Goal: Obtain resource: Obtain resource

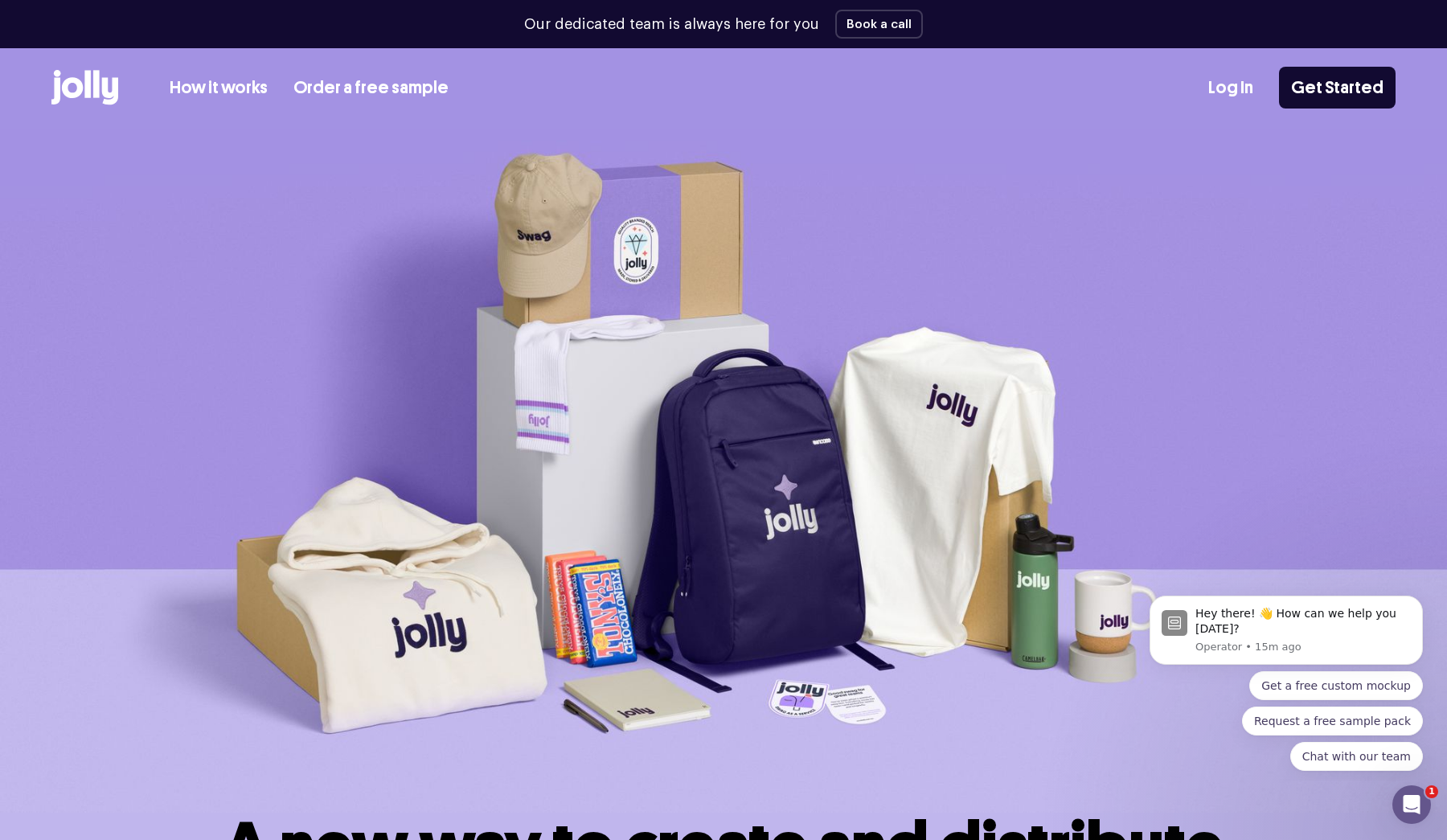
click at [223, 92] on link "How it works" at bounding box center [219, 88] width 98 height 26
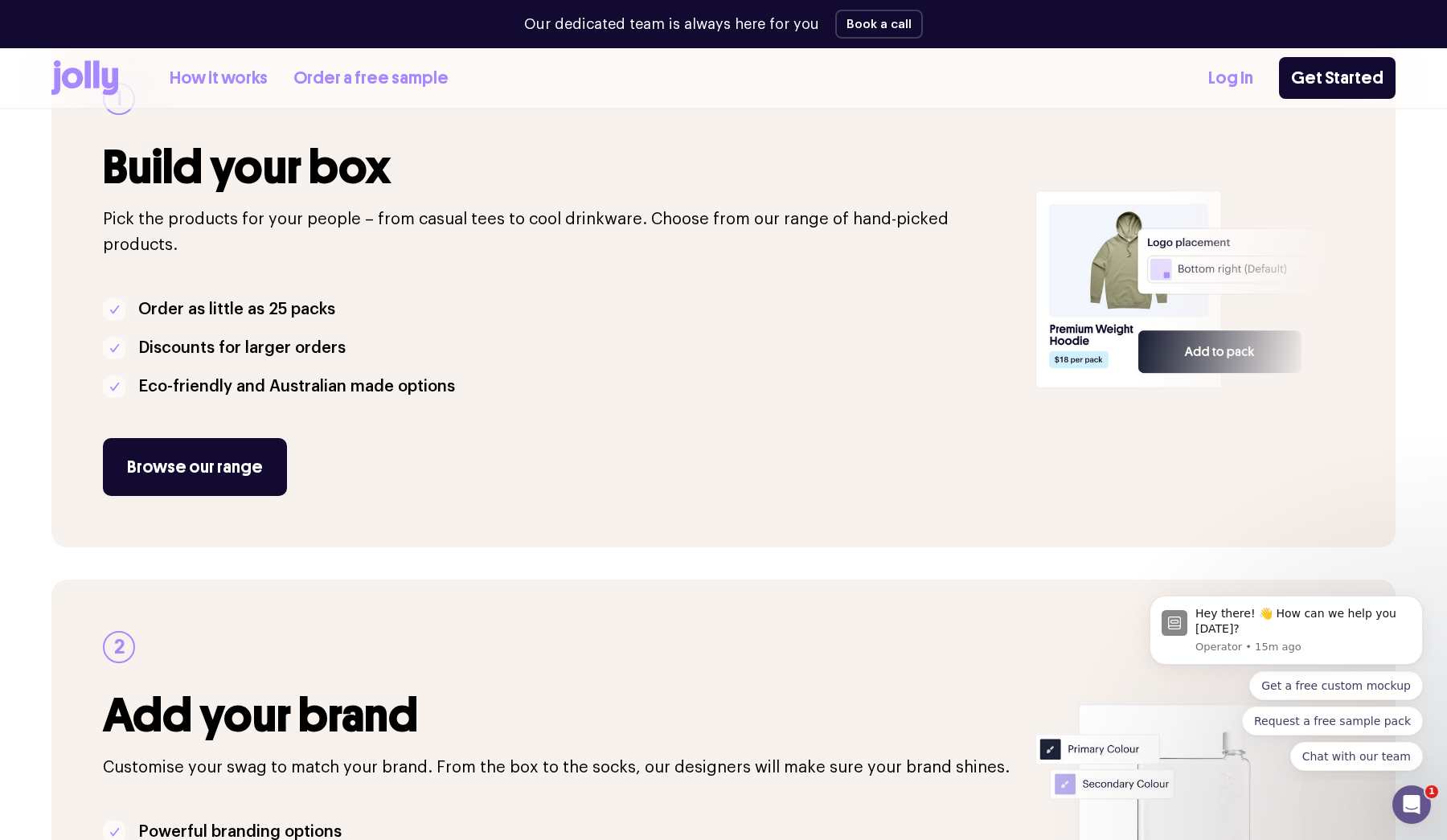
scroll to position [264, 0]
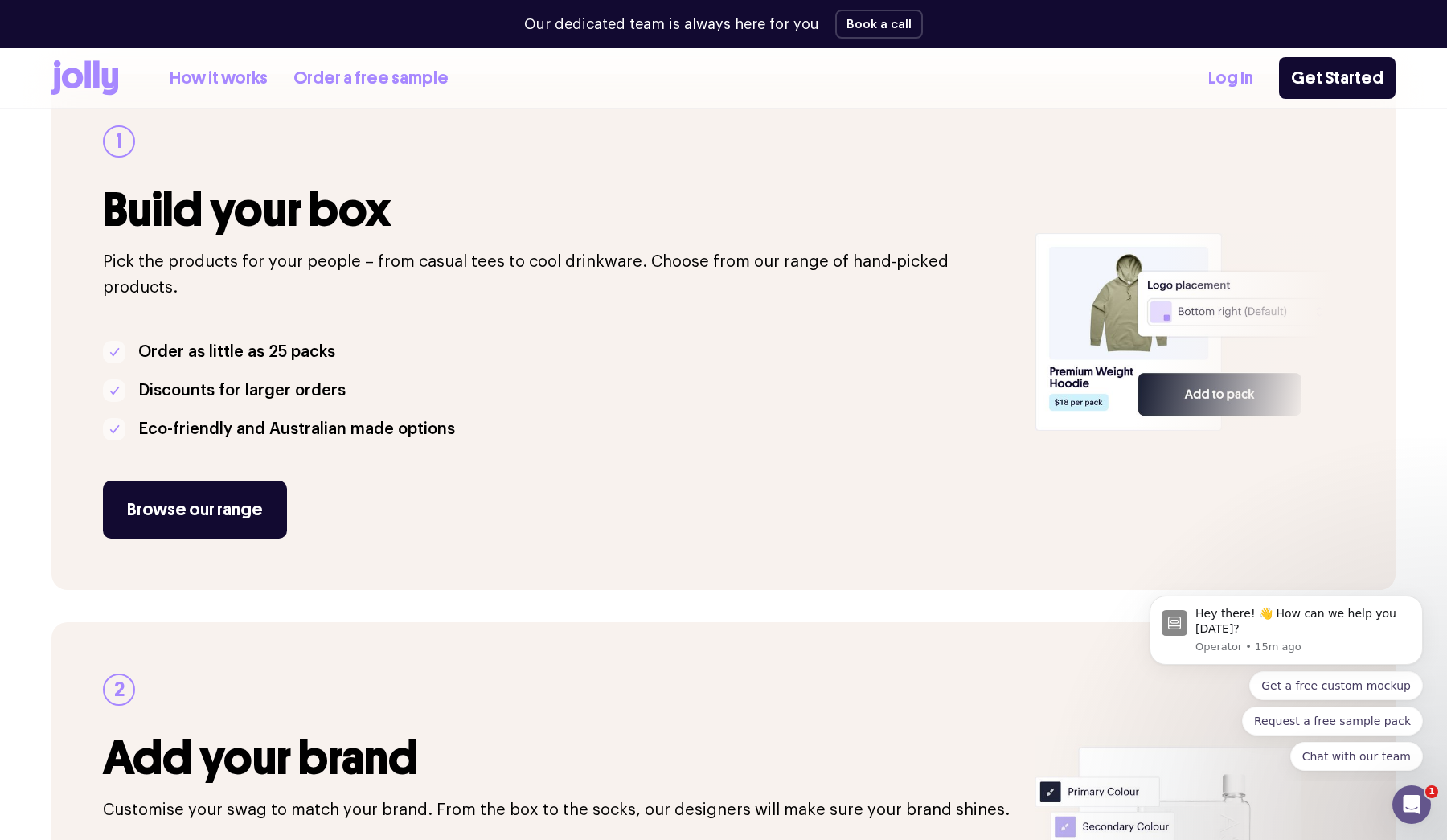
click at [355, 74] on link "Order a free sample" at bounding box center [371, 78] width 155 height 26
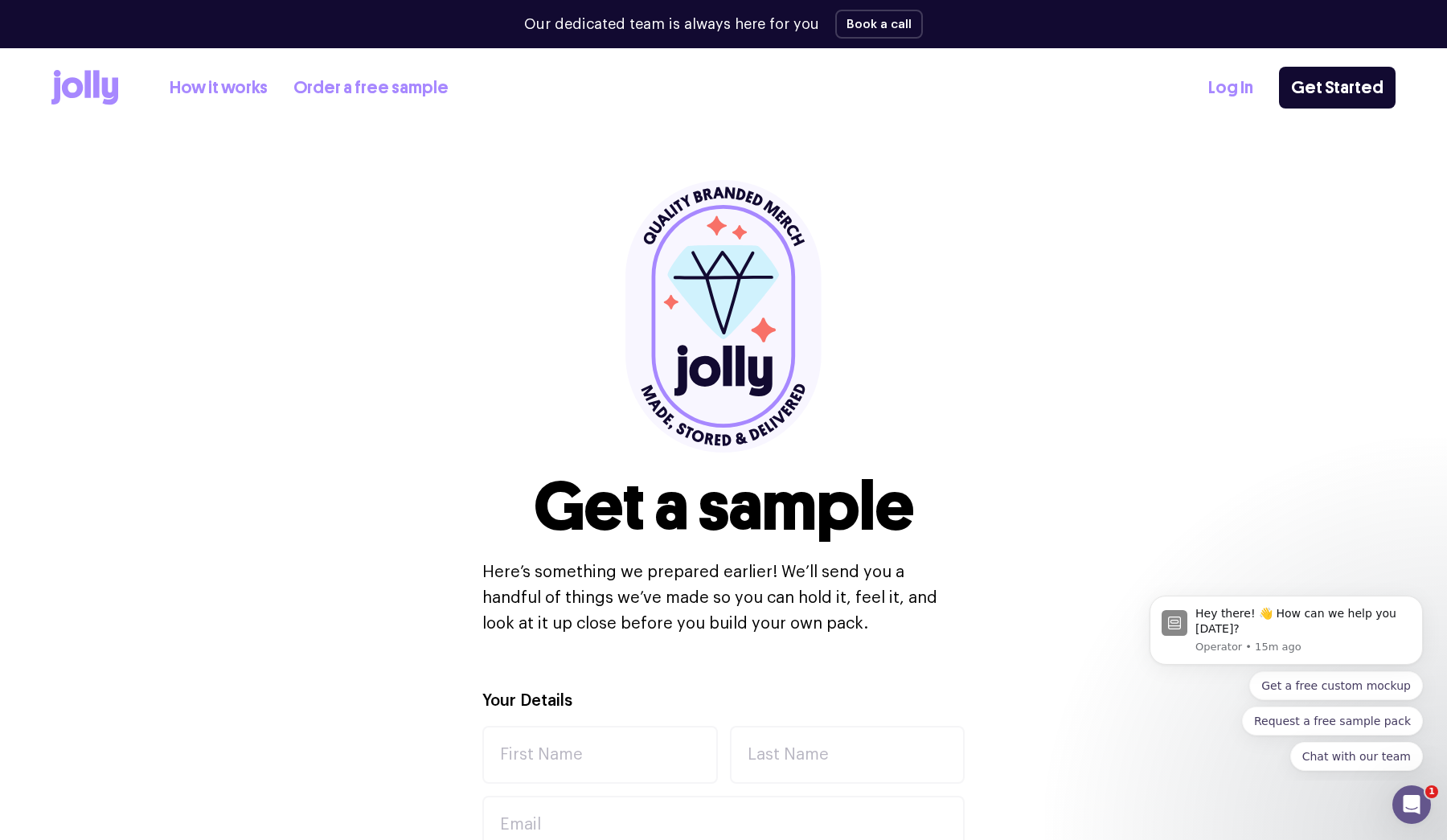
click at [91, 88] on icon at bounding box center [85, 88] width 67 height 35
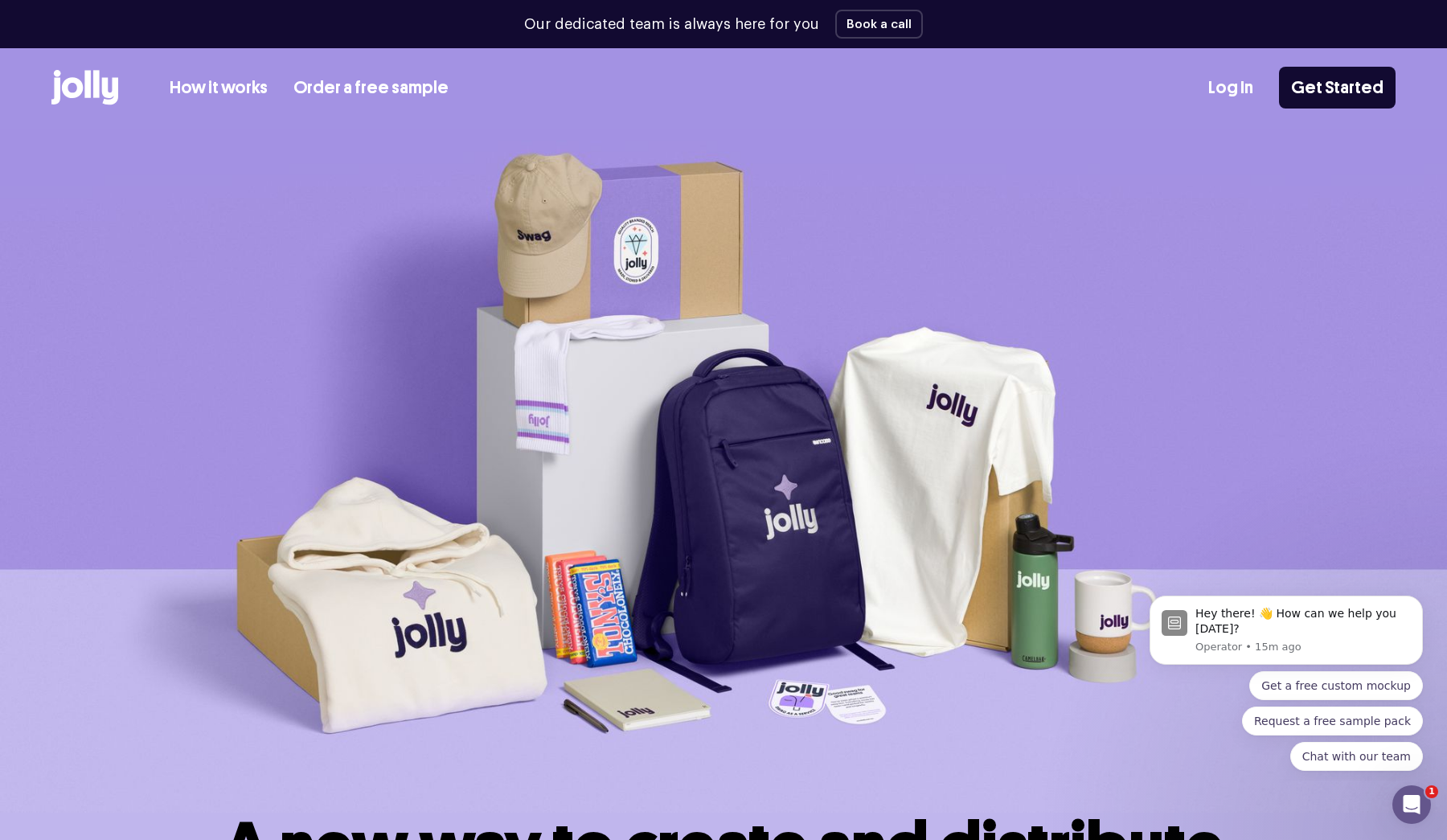
click at [103, 81] on icon at bounding box center [110, 91] width 16 height 27
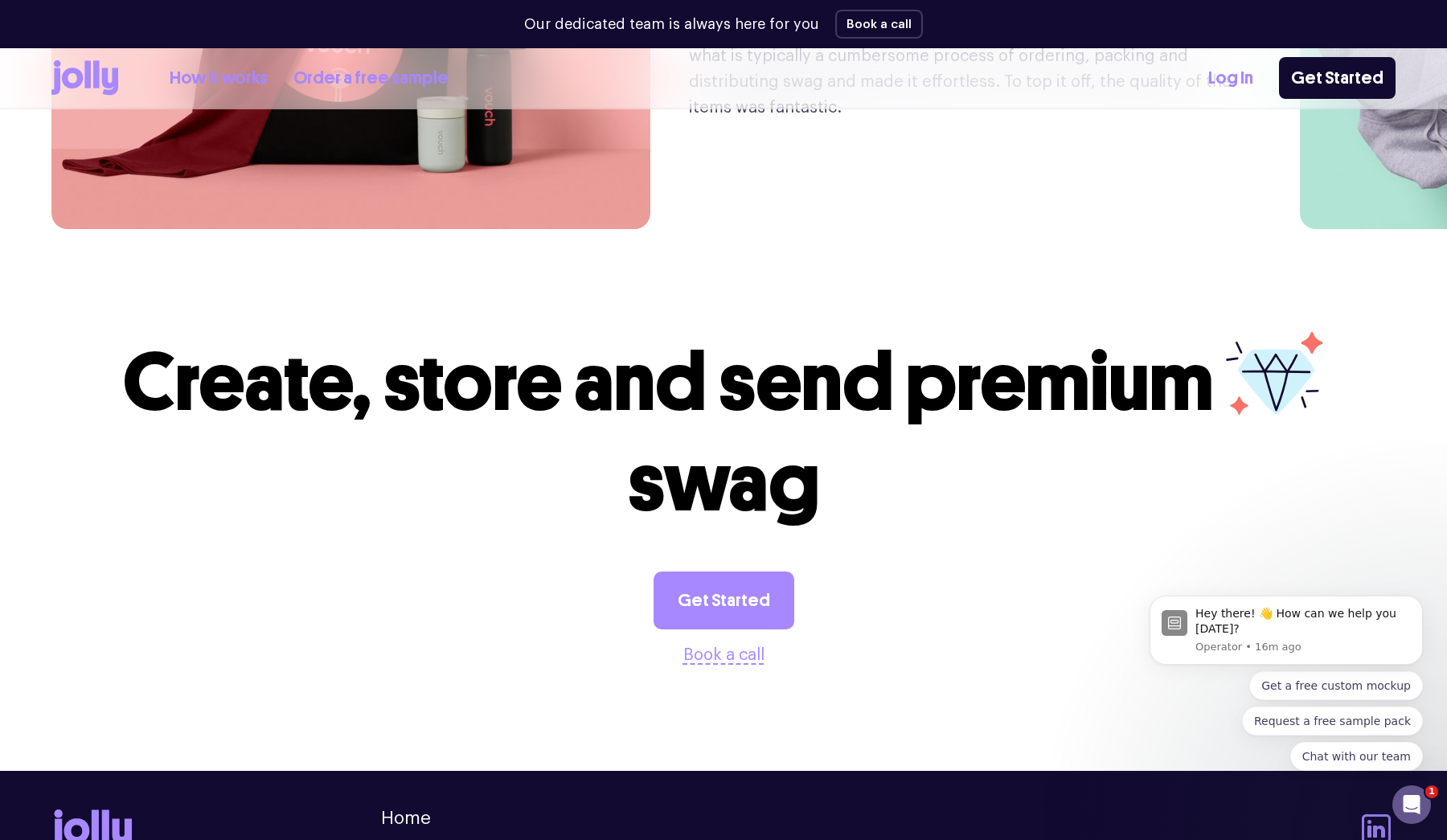
scroll to position [4218, 0]
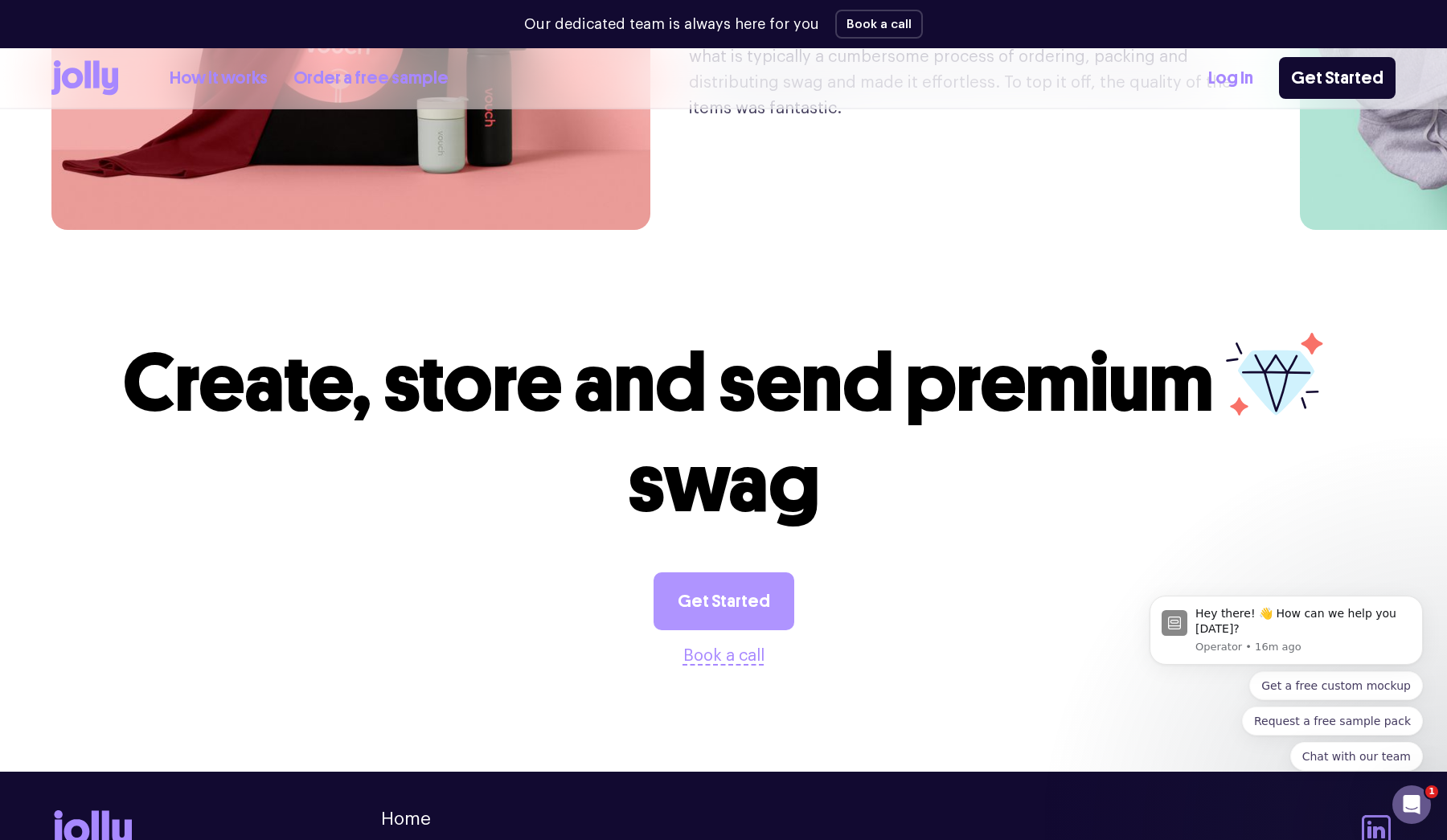
click at [737, 572] on link "Get Started" at bounding box center [724, 601] width 141 height 58
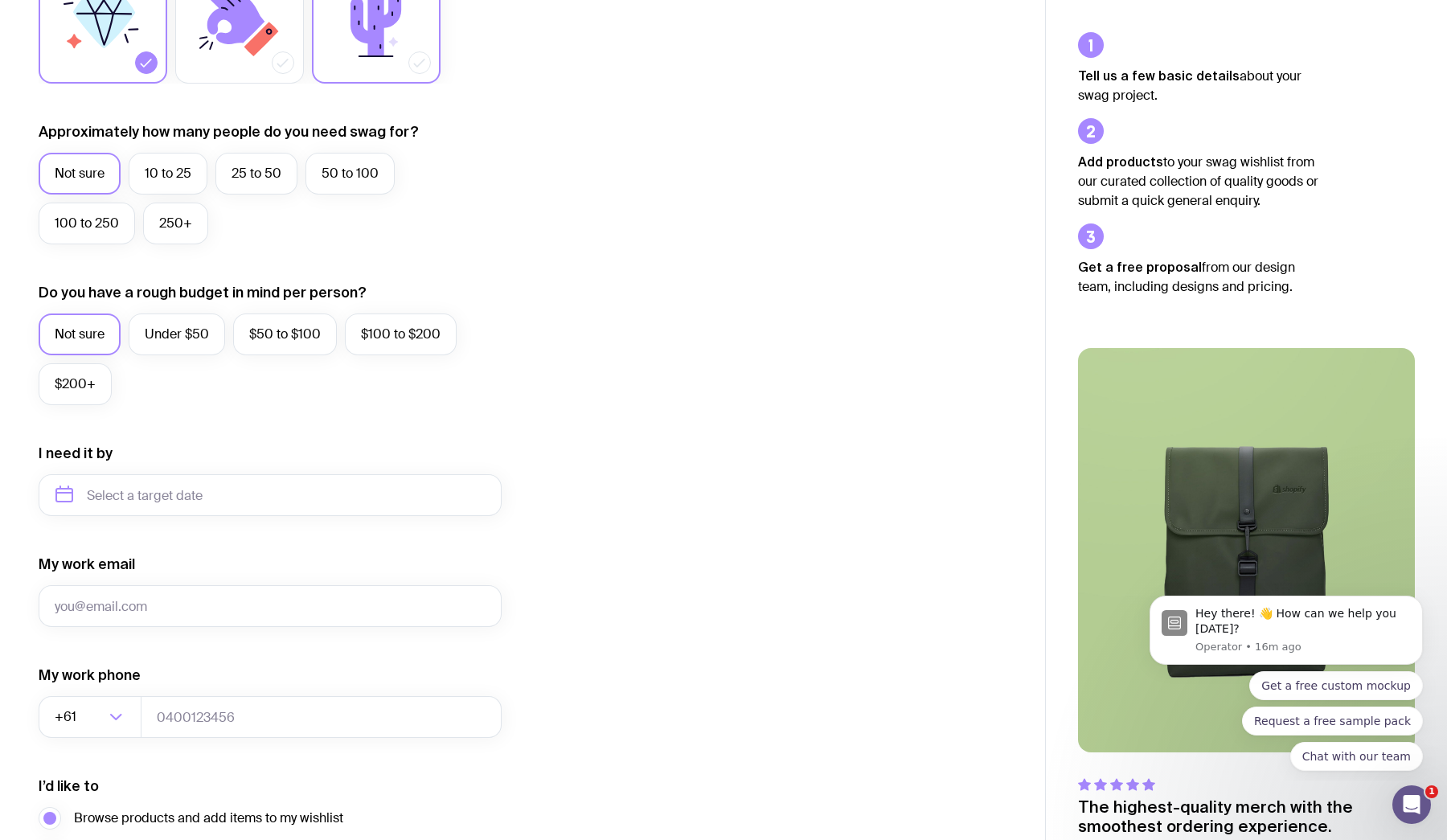
scroll to position [357, 0]
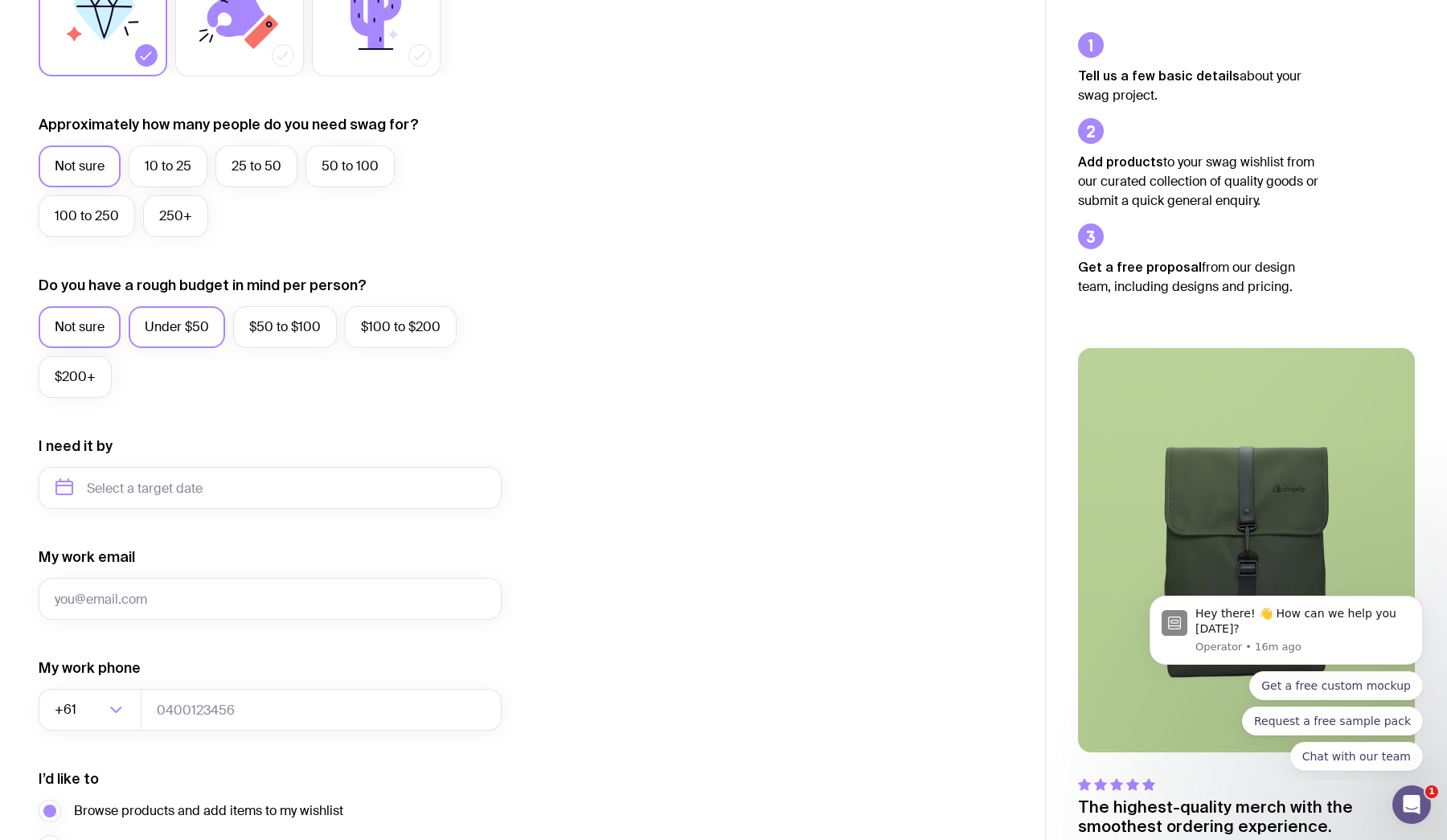
click at [196, 338] on label "Under $50" at bounding box center [177, 328] width 96 height 42
click at [0, 0] on input "Under $50" at bounding box center [0, 0] width 0 height 0
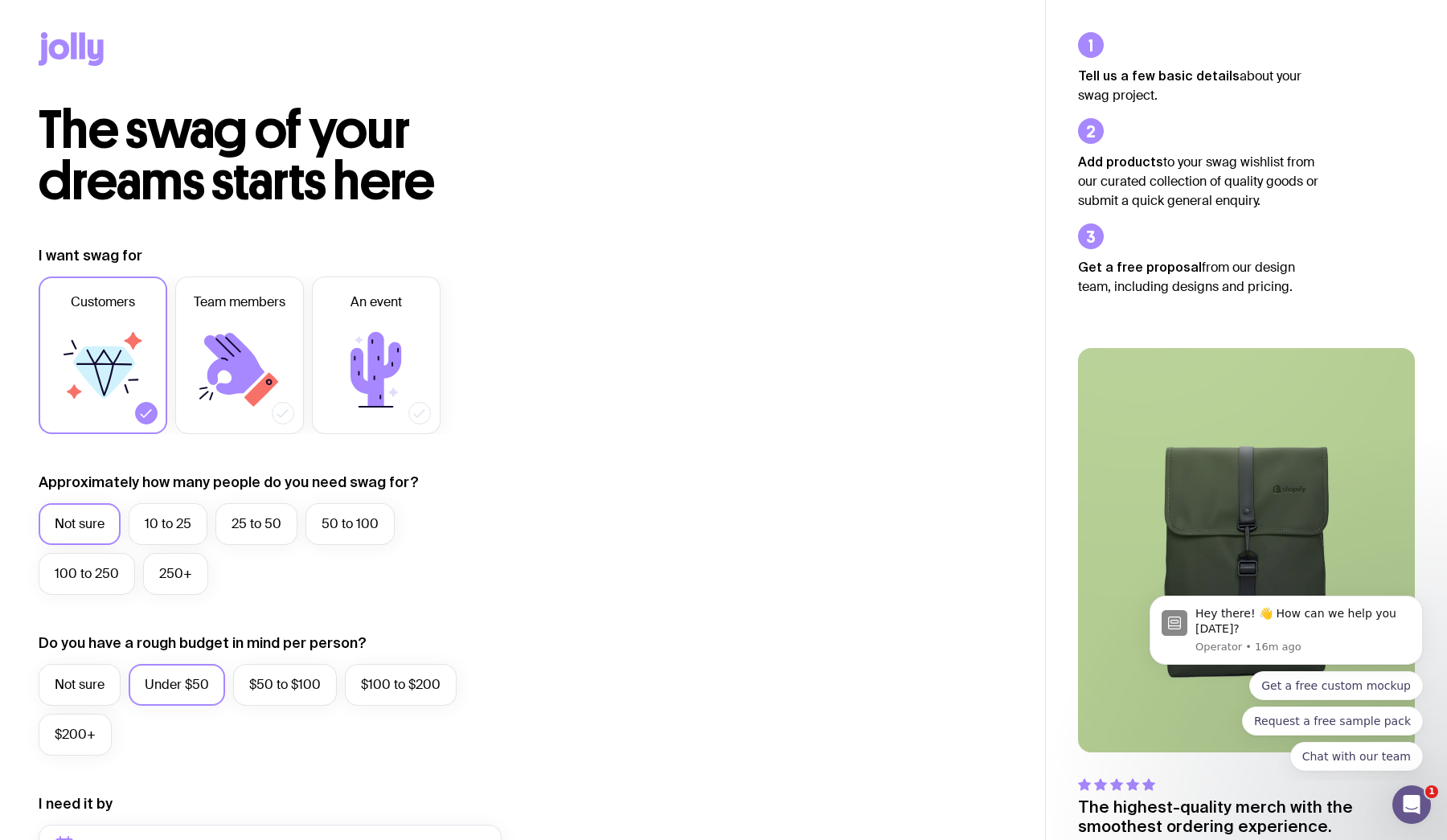
scroll to position [0, 0]
click at [688, 105] on div "The swag of your dreams starts here" at bounding box center [522, 155] width 968 height 102
